Goal: Information Seeking & Learning: Compare options

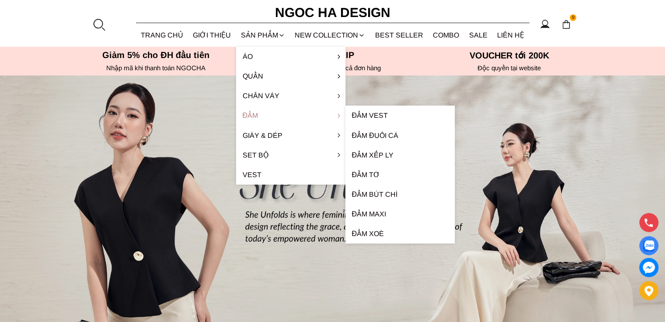
click at [245, 117] on link "Đầm" at bounding box center [290, 116] width 109 height 20
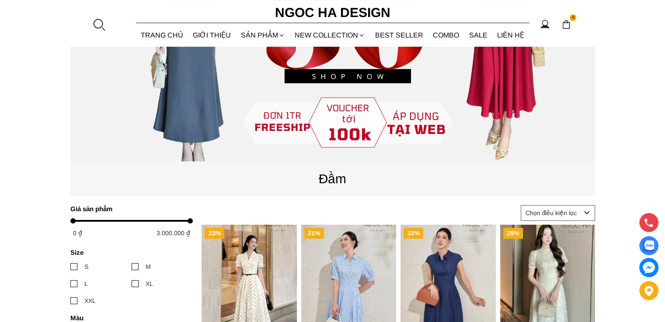
scroll to position [393, 0]
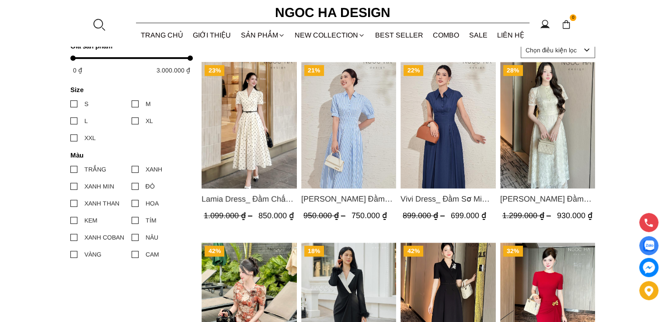
click at [232, 203] on span "Lamia Dress_ Đầm Chấm Bi Cổ Vest Màu Kem D1003" at bounding box center [248, 199] width 95 height 12
click at [254, 159] on img "Product image - Lamia Dress_ Đầm Chấm Bi Cổ Vest Màu Kem D1003" at bounding box center [248, 125] width 95 height 127
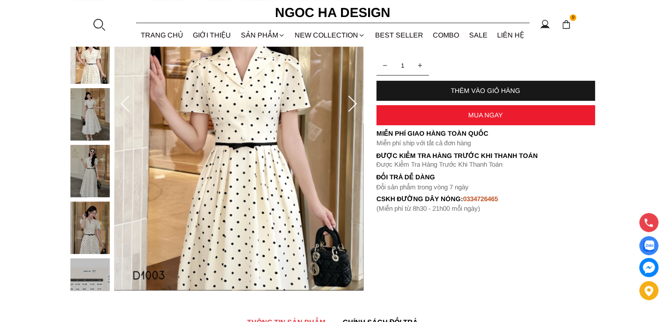
scroll to position [175, 0]
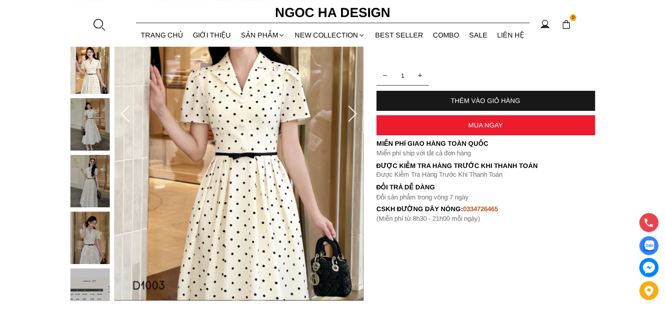
click at [84, 176] on img at bounding box center [89, 181] width 39 height 52
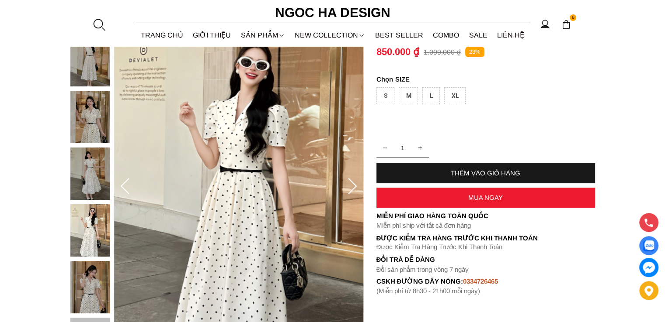
scroll to position [87, 0]
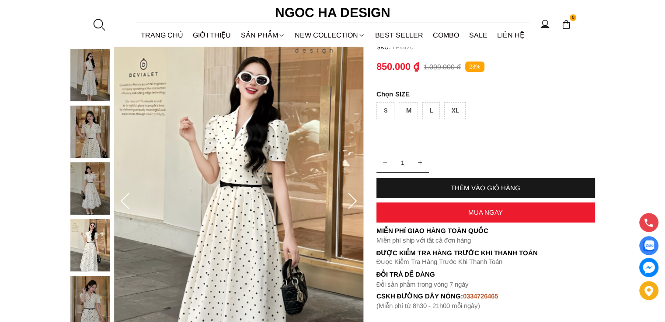
click at [93, 198] on img at bounding box center [89, 189] width 39 height 52
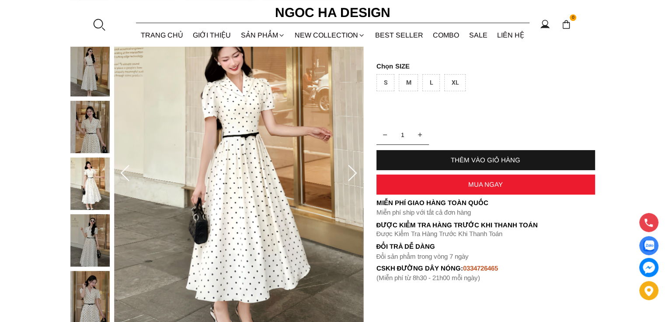
scroll to position [131, 0]
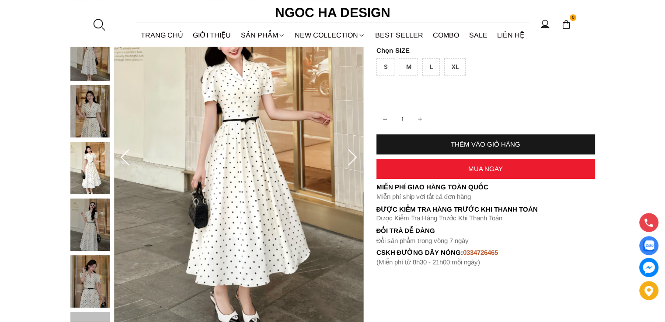
click at [87, 271] on div at bounding box center [92, 171] width 44 height 398
click at [102, 111] on img at bounding box center [89, 111] width 39 height 52
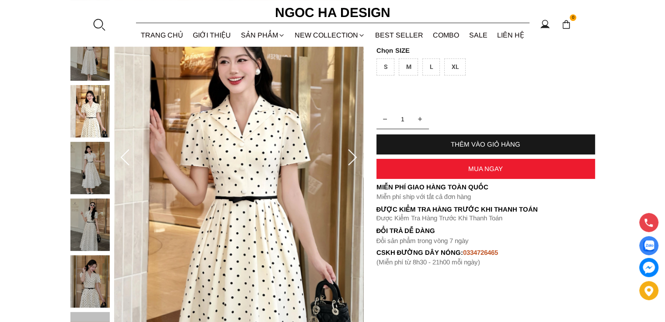
click at [90, 174] on img at bounding box center [89, 168] width 39 height 52
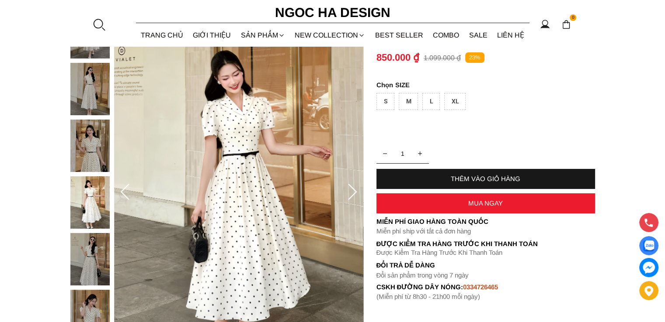
scroll to position [44, 0]
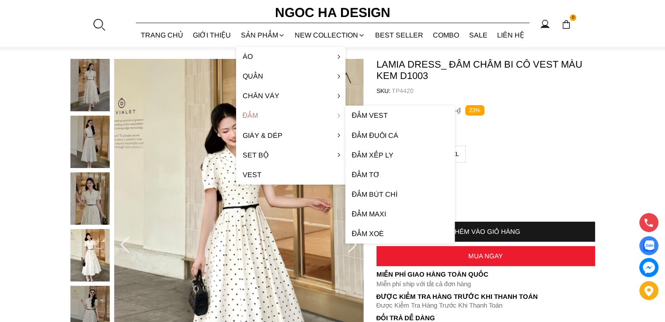
click at [250, 114] on link "Đầm" at bounding box center [290, 116] width 109 height 20
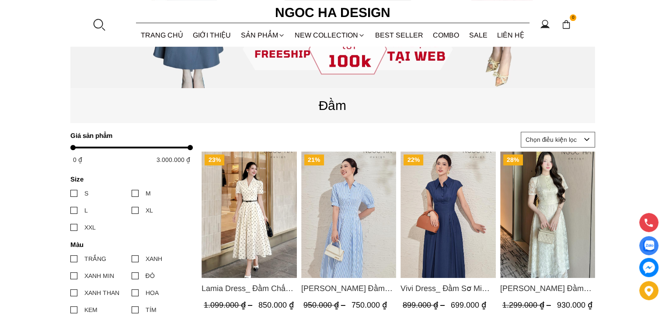
scroll to position [218, 0]
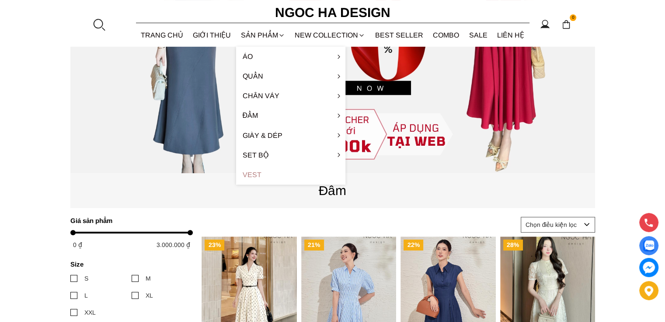
click at [246, 173] on link "Vest" at bounding box center [290, 175] width 109 height 20
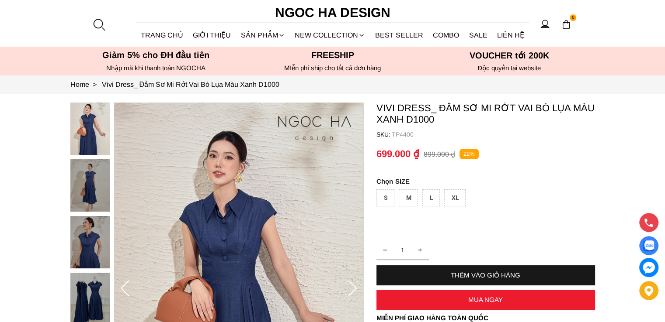
click at [85, 189] on img at bounding box center [89, 185] width 39 height 52
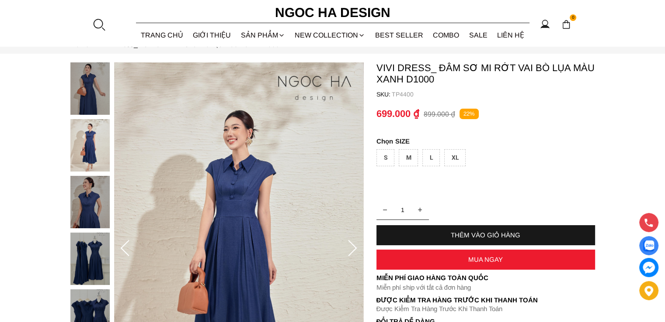
scroll to position [87, 0]
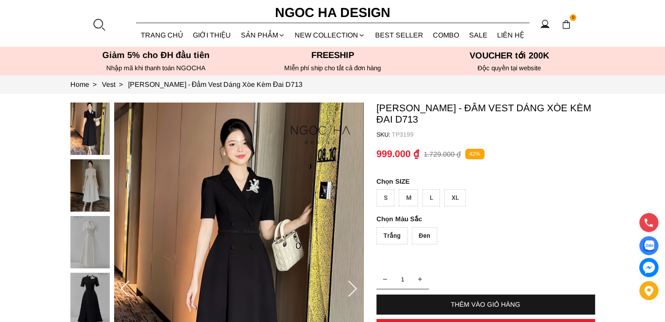
click at [88, 188] on img at bounding box center [89, 185] width 39 height 52
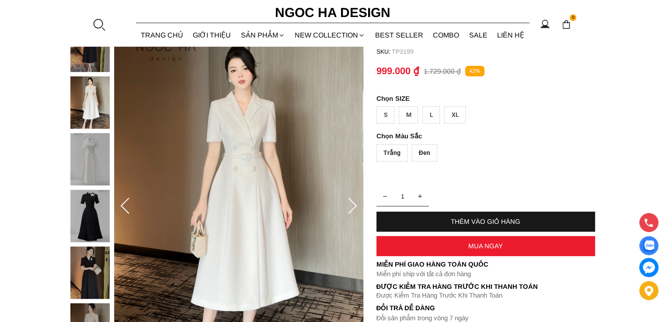
scroll to position [87, 0]
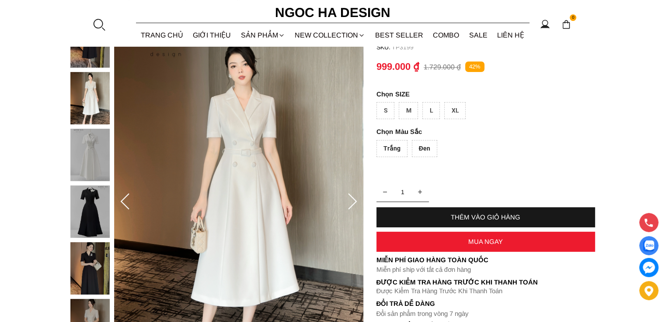
click at [92, 201] on img at bounding box center [89, 212] width 39 height 52
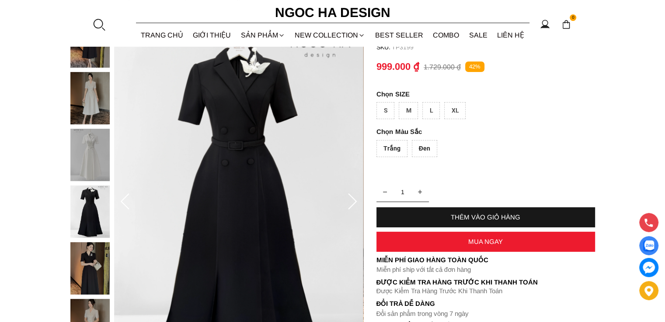
click at [96, 255] on img at bounding box center [89, 268] width 39 height 52
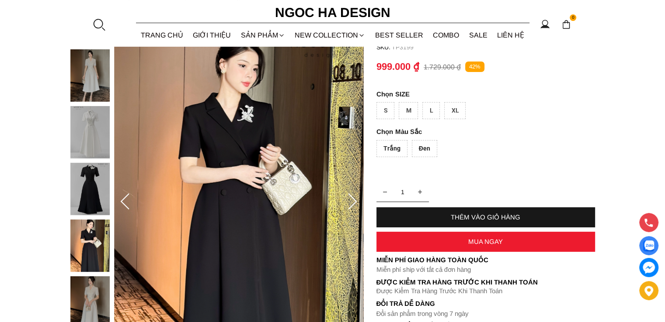
scroll to position [218, 0]
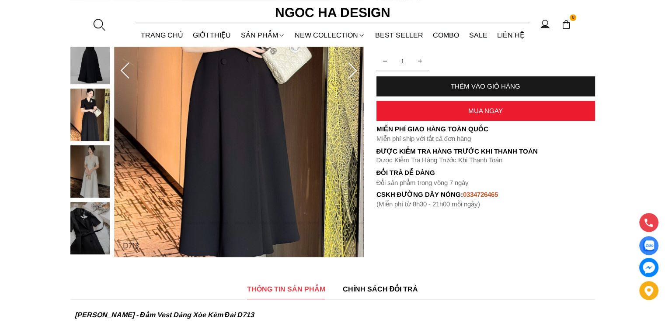
click at [89, 173] on img at bounding box center [89, 171] width 39 height 52
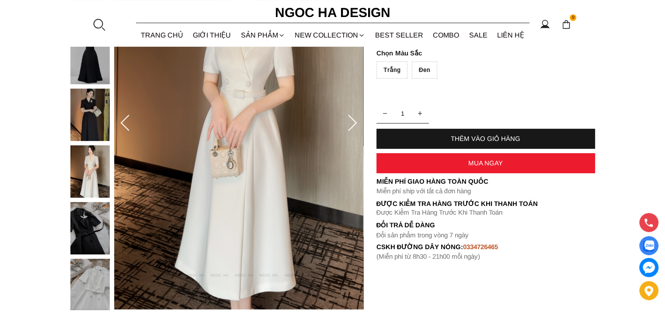
scroll to position [44, 0]
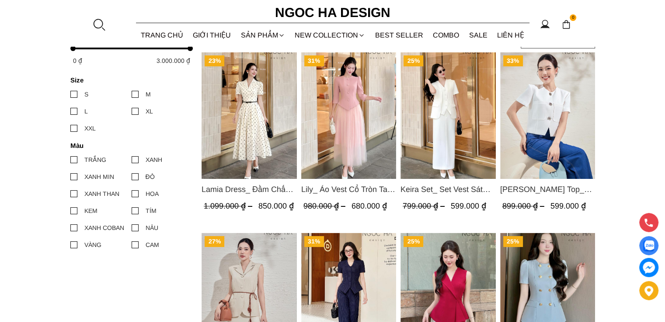
scroll to position [87, 0]
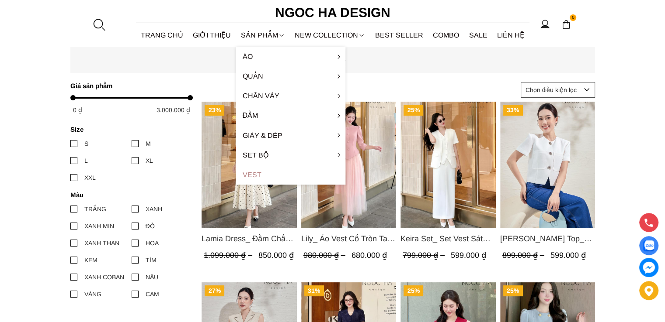
click at [248, 177] on link "Vest" at bounding box center [290, 175] width 109 height 20
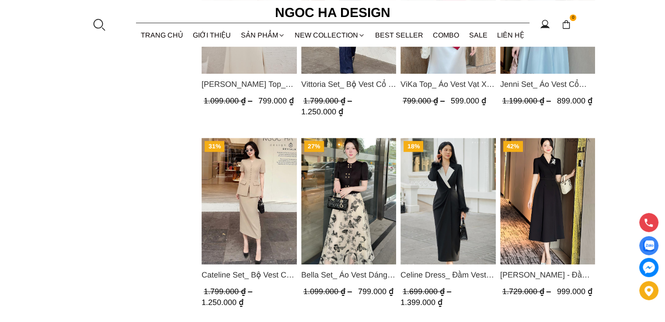
scroll to position [437, 0]
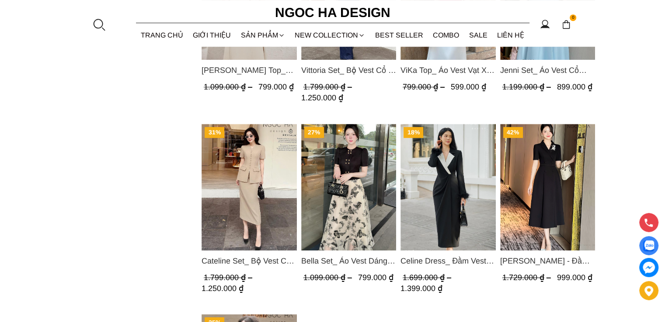
click at [554, 190] on img "Product image - Irene Dress - Đầm Vest Dáng Xòe Kèm Đai D713" at bounding box center [546, 187] width 95 height 127
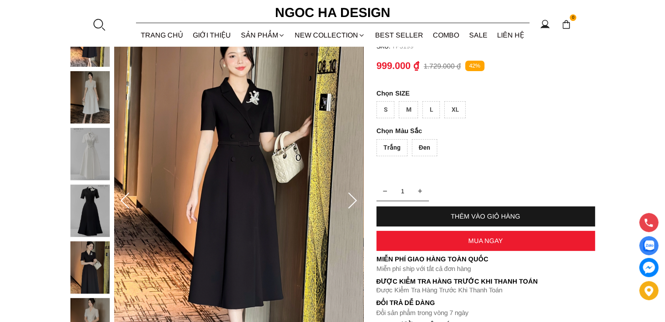
scroll to position [44, 0]
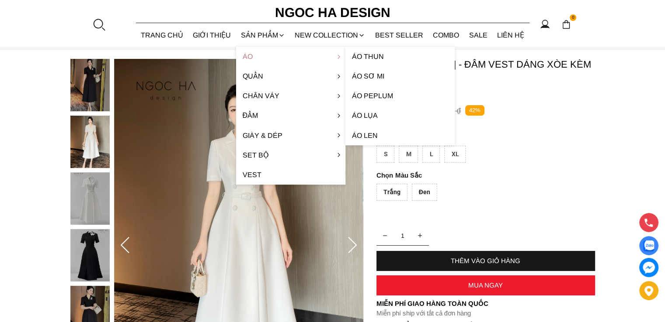
click at [250, 56] on link "Áo" at bounding box center [290, 57] width 109 height 20
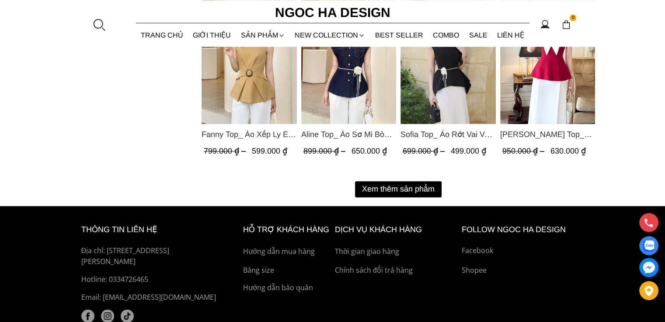
scroll to position [1221, 0]
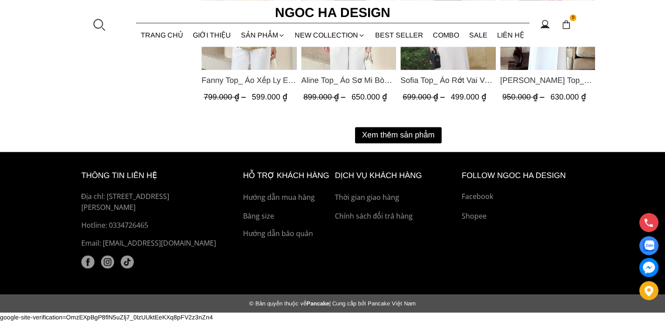
click at [413, 134] on button "Xem thêm sản phẩm" at bounding box center [398, 135] width 87 height 16
